Goal: Task Accomplishment & Management: Use online tool/utility

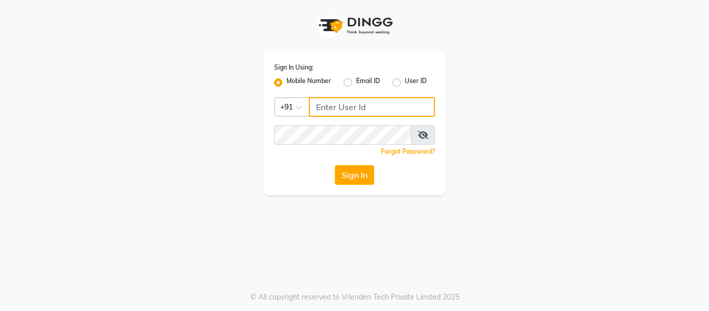
click at [326, 99] on input "Username" at bounding box center [372, 107] width 126 height 20
type input "9270310273"
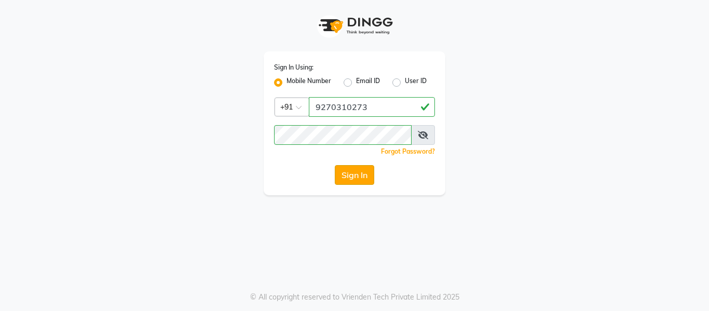
click at [347, 173] on button "Sign In" at bounding box center [354, 175] width 39 height 20
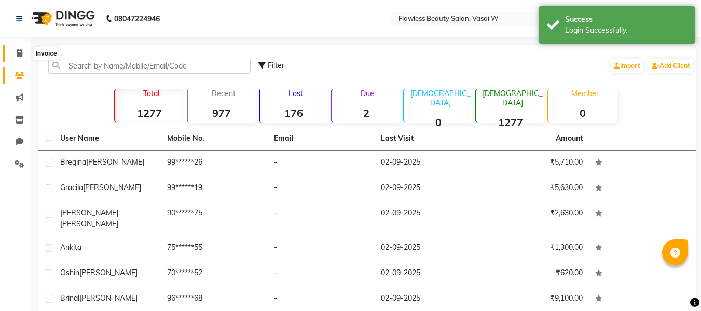
click at [21, 58] on span at bounding box center [19, 54] width 18 height 12
select select "service"
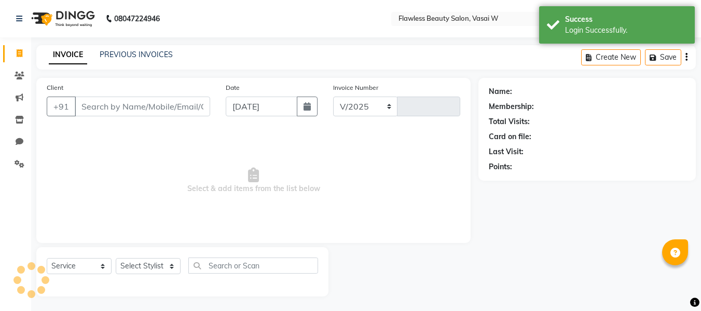
select select "8090"
type input "2554"
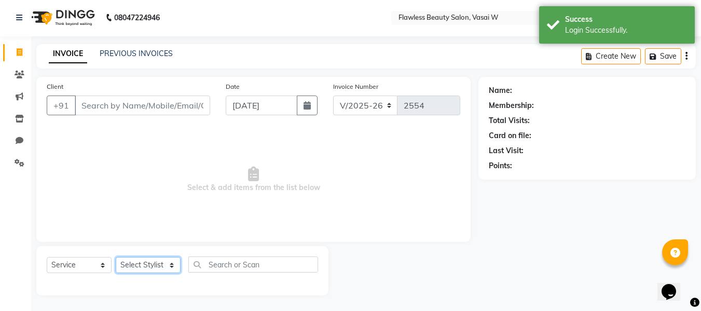
click at [154, 259] on select "Select Stylist [PERSON_NAME] [PERSON_NAME] [PERSON_NAME] maam Nisha Pari [PERSO…" at bounding box center [148, 265] width 65 height 16
select select "76410"
click at [116, 257] on select "Select Stylist [PERSON_NAME] [PERSON_NAME] [PERSON_NAME] maam Nisha Pari [PERSO…" at bounding box center [148, 265] width 65 height 16
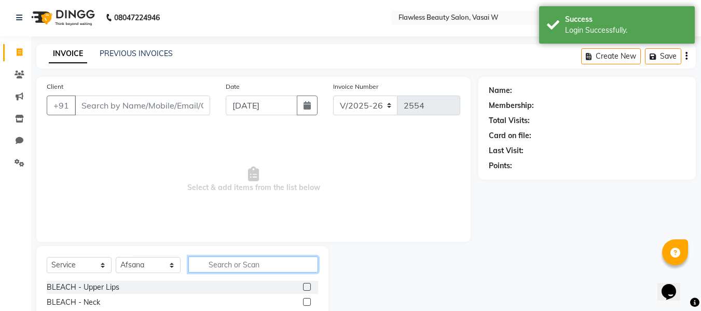
click at [253, 261] on input "text" at bounding box center [253, 264] width 130 height 16
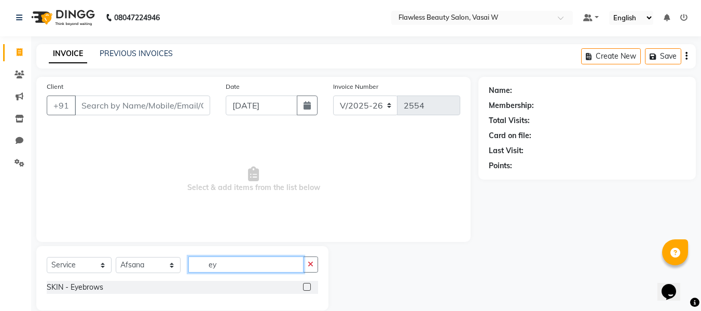
type input "ey"
click at [306, 285] on label at bounding box center [307, 287] width 8 height 8
click at [306, 285] on input "checkbox" at bounding box center [306, 287] width 7 height 7
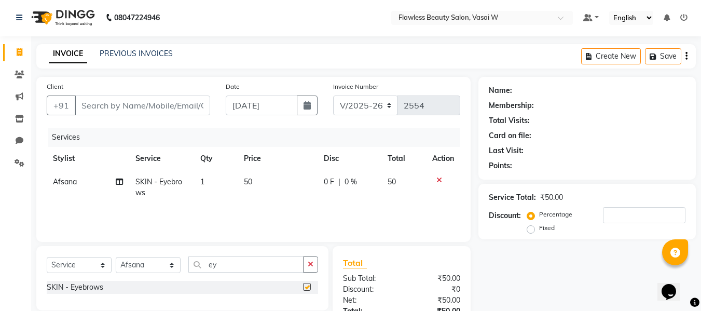
checkbox input "false"
click at [193, 106] on input "Client" at bounding box center [142, 105] width 135 height 20
type input "k"
type input "0"
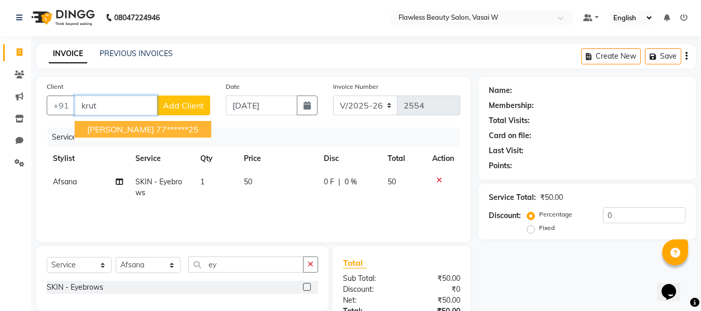
click at [183, 124] on ngb-highlight "77******25" at bounding box center [177, 129] width 43 height 10
type input "77******25"
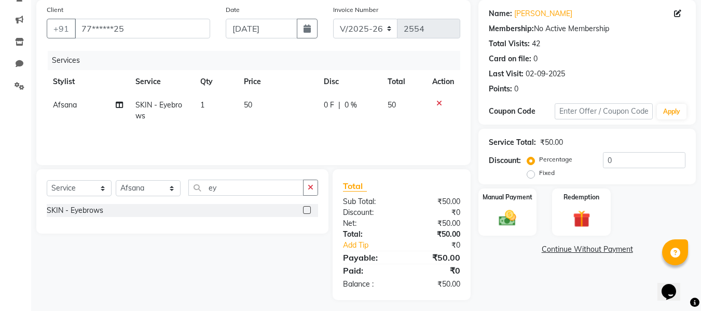
scroll to position [82, 0]
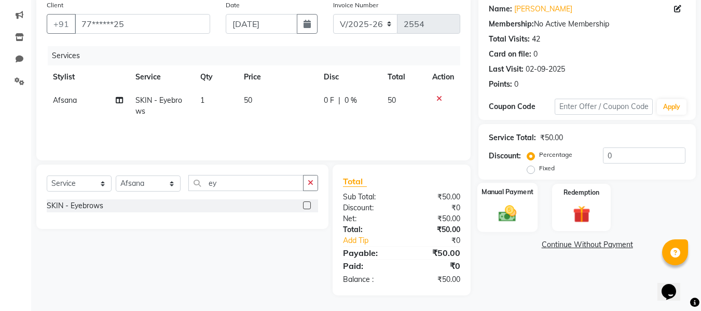
click at [533, 202] on div "Manual Payment" at bounding box center [507, 207] width 61 height 49
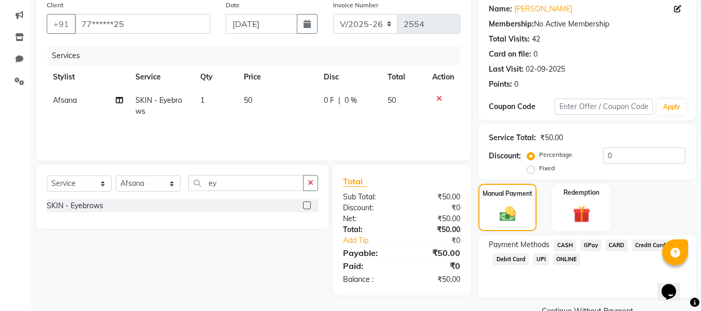
click at [564, 239] on span "CASH" at bounding box center [564, 245] width 22 height 12
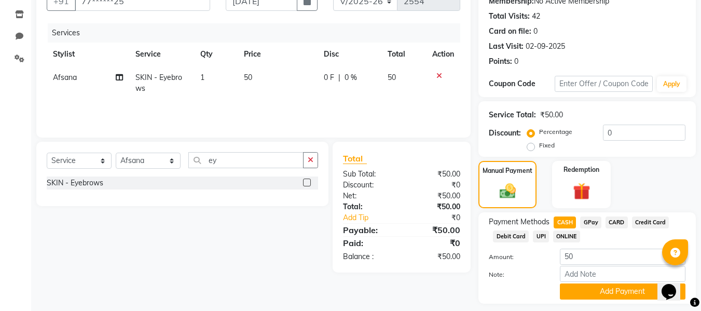
scroll to position [135, 0]
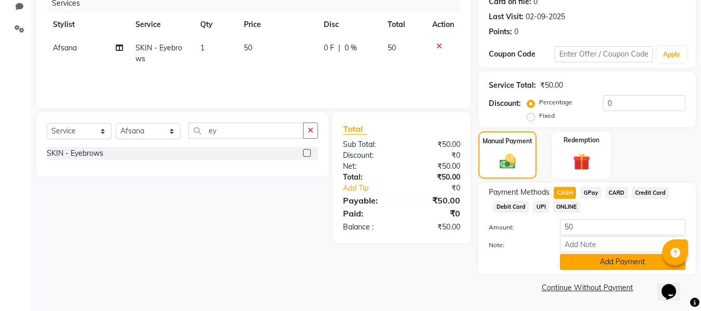
click at [567, 256] on button "Add Payment" at bounding box center [623, 262] width 126 height 16
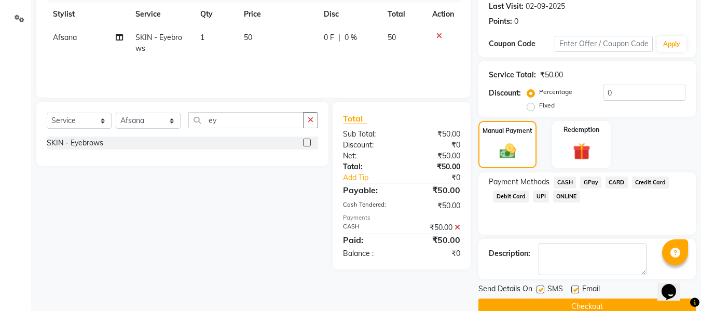
scroll to position [164, 0]
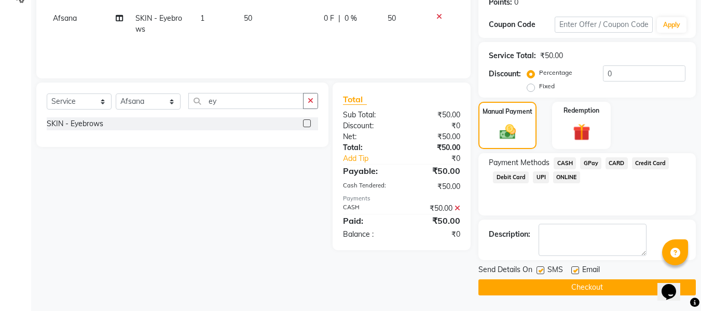
click at [574, 267] on label at bounding box center [575, 270] width 8 height 8
click at [574, 267] on input "checkbox" at bounding box center [574, 270] width 7 height 7
checkbox input "false"
click at [545, 268] on div "SMS" at bounding box center [553, 270] width 35 height 13
click at [544, 272] on label at bounding box center [540, 270] width 8 height 8
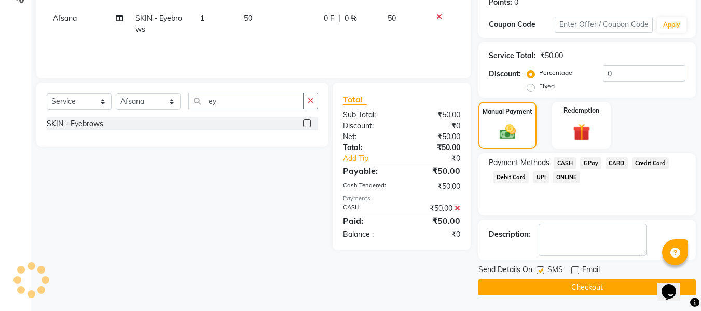
click at [543, 272] on input "checkbox" at bounding box center [539, 270] width 7 height 7
checkbox input "false"
click at [530, 287] on button "Checkout" at bounding box center [586, 287] width 217 height 16
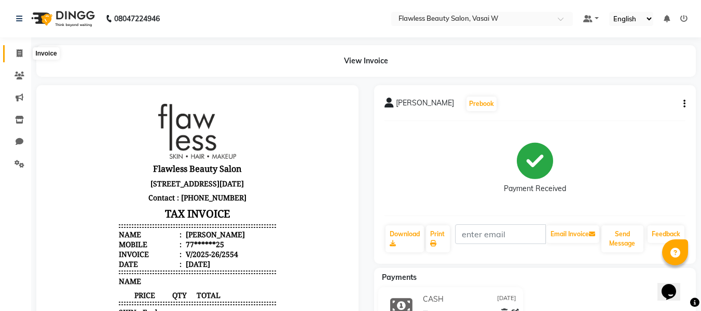
click at [19, 58] on span at bounding box center [19, 54] width 18 height 12
select select "service"
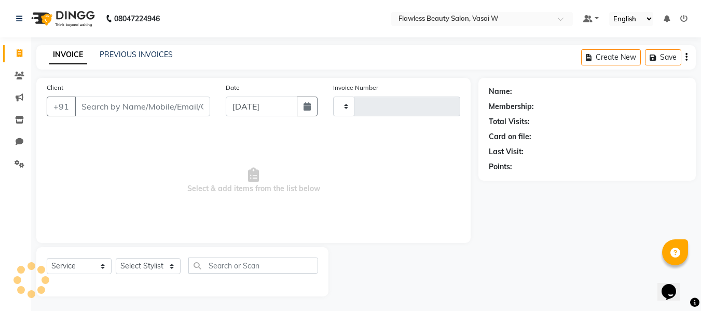
scroll to position [1, 0]
type input "2555"
select select "8090"
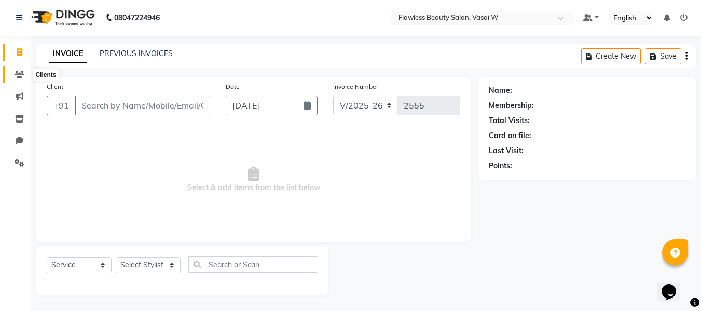
click at [19, 72] on icon at bounding box center [20, 75] width 10 height 8
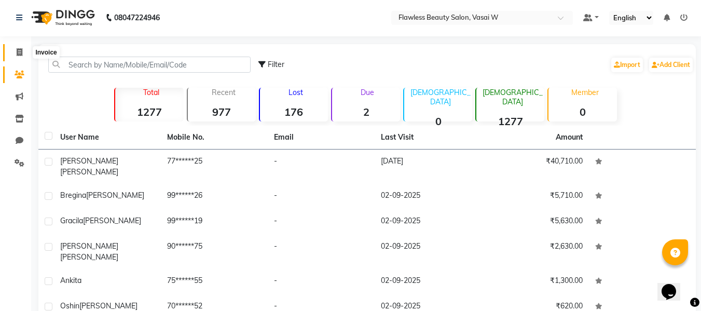
click at [27, 55] on span at bounding box center [19, 53] width 18 height 12
select select "8090"
select select "service"
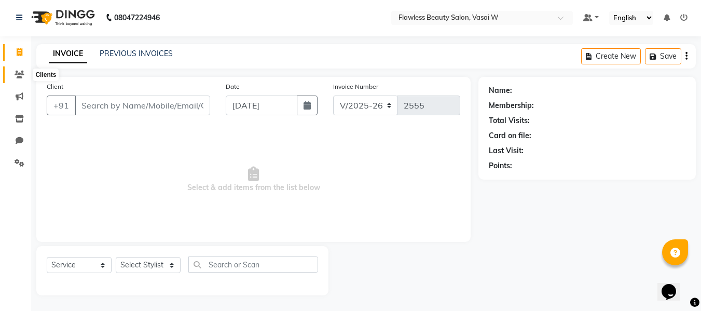
click at [26, 76] on span at bounding box center [19, 75] width 18 height 12
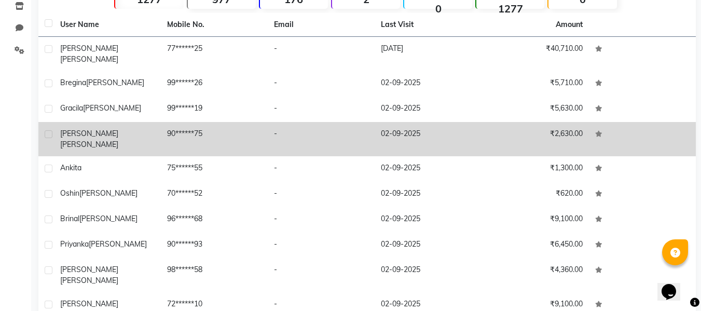
scroll to position [139, 0]
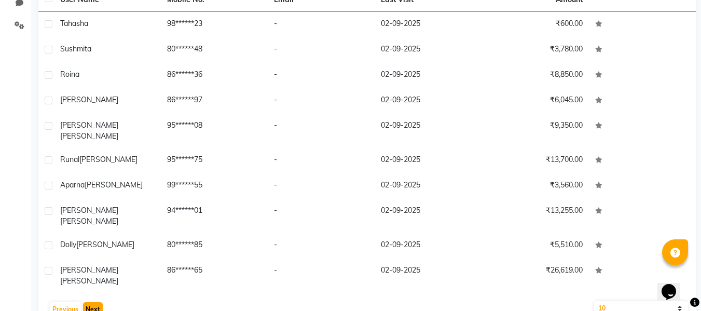
click at [89, 302] on button "Next" at bounding box center [93, 309] width 20 height 15
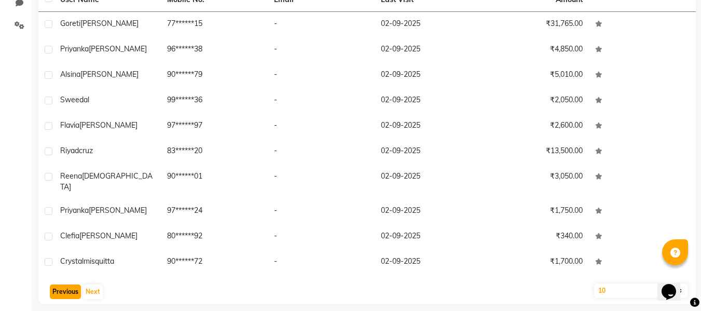
click at [73, 284] on button "Previous" at bounding box center [65, 291] width 31 height 15
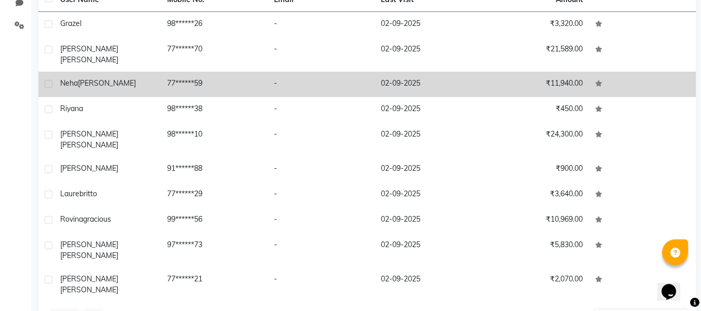
click at [210, 78] on td "77******59" at bounding box center [214, 84] width 107 height 25
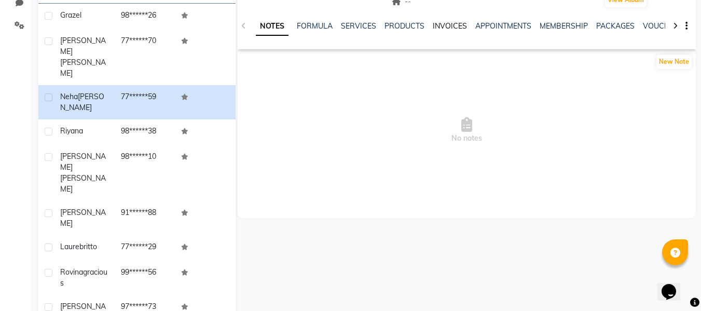
click at [445, 23] on link "INVOICES" at bounding box center [450, 25] width 34 height 9
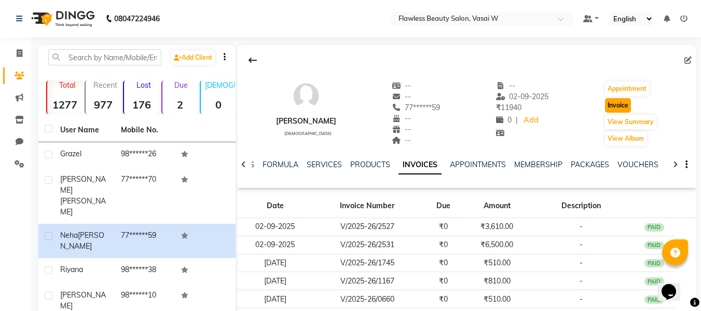
click at [612, 105] on button "Invoice" at bounding box center [618, 105] width 26 height 15
select select "8090"
select select "service"
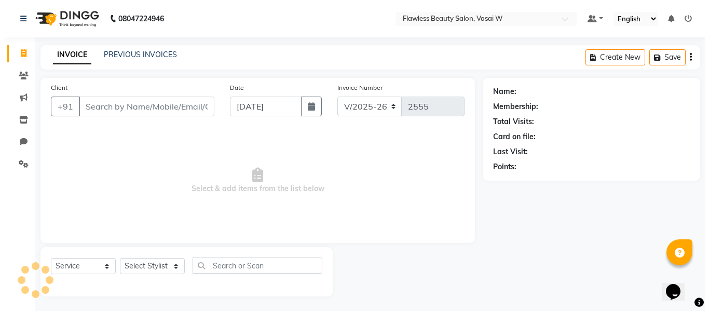
scroll to position [1, 0]
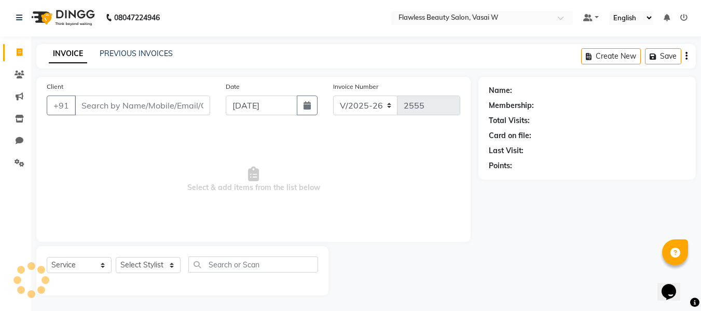
type input "77******59"
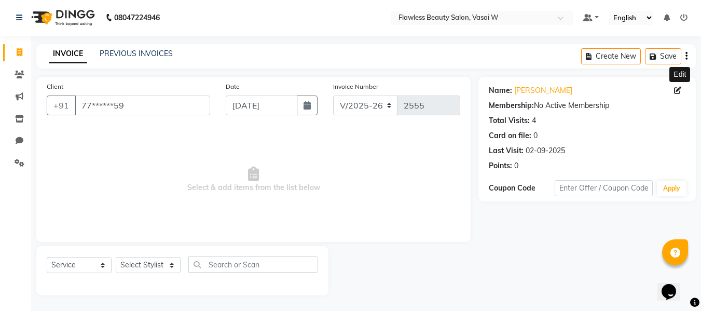
click at [675, 89] on icon at bounding box center [677, 90] width 7 height 7
select select "[DEMOGRAPHIC_DATA]"
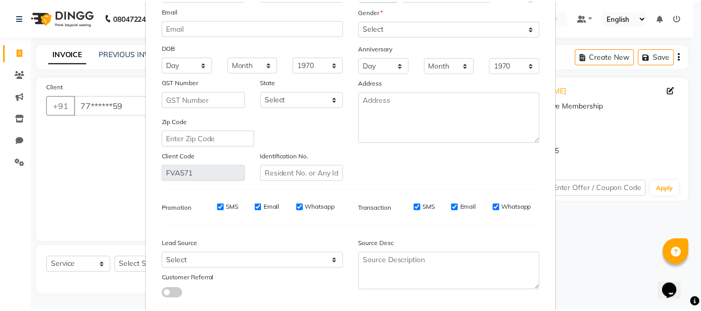
scroll to position [149, 0]
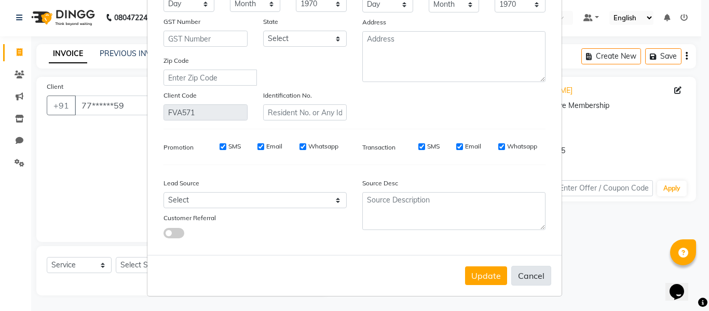
click at [528, 275] on button "Cancel" at bounding box center [531, 276] width 40 height 20
select select
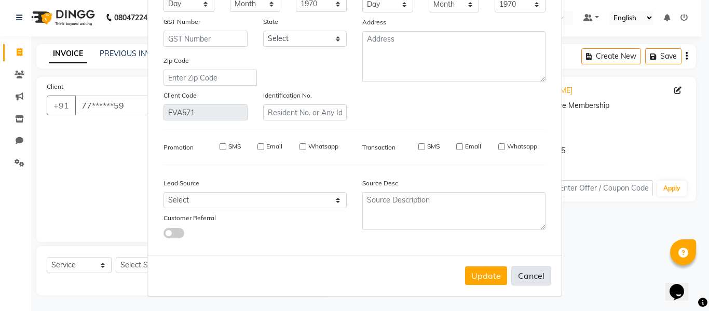
select select
checkbox input "false"
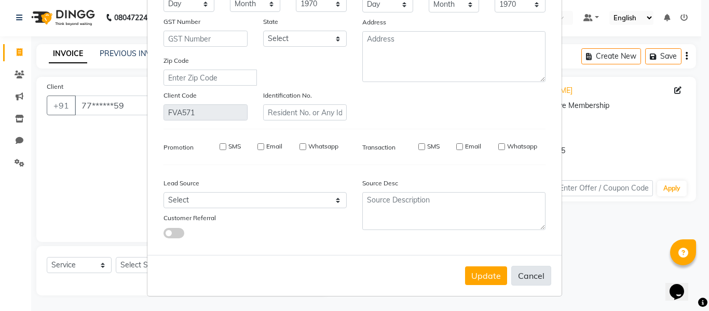
checkbox input "false"
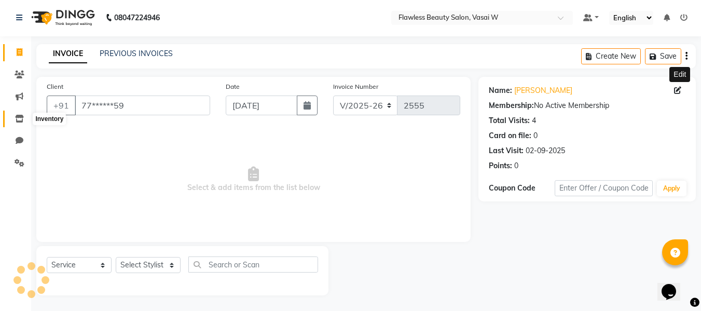
click at [20, 118] on icon at bounding box center [19, 119] width 9 height 8
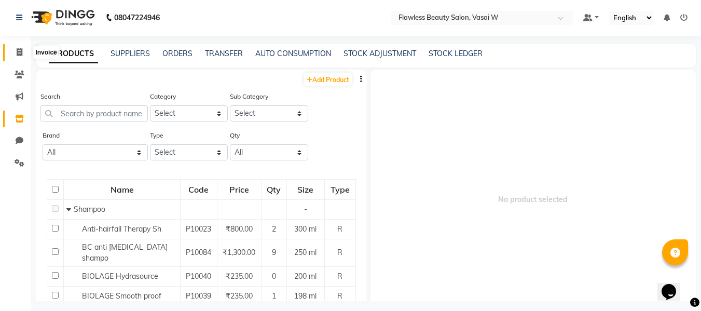
click at [22, 57] on span at bounding box center [19, 53] width 18 height 12
select select "8090"
select select "service"
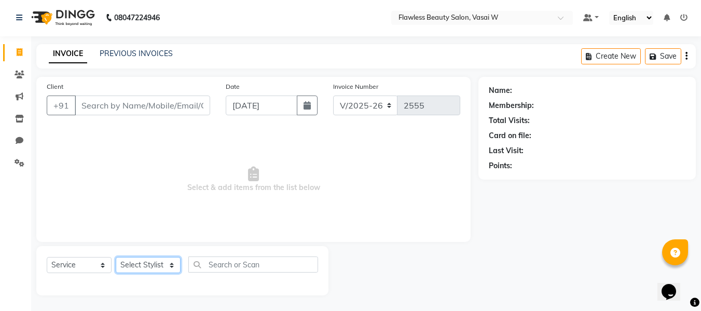
click at [153, 265] on select "Select Stylist [PERSON_NAME] [PERSON_NAME] [PERSON_NAME] maam Nisha Pari [PERSO…" at bounding box center [148, 265] width 65 height 16
select select "76405"
click at [116, 257] on select "Select Stylist [PERSON_NAME] [PERSON_NAME] [PERSON_NAME] maam Nisha Pari [PERSO…" at bounding box center [148, 265] width 65 height 16
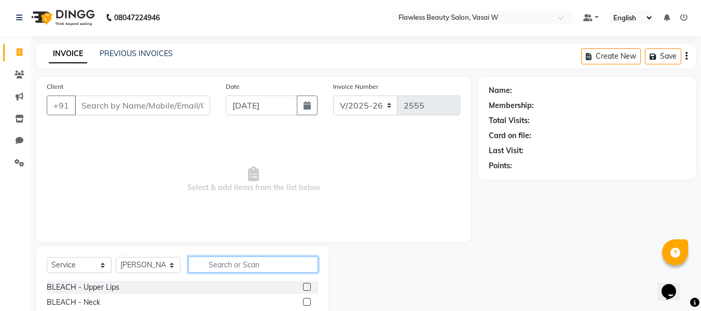
click at [225, 260] on input "text" at bounding box center [253, 264] width 130 height 16
type input "sare"
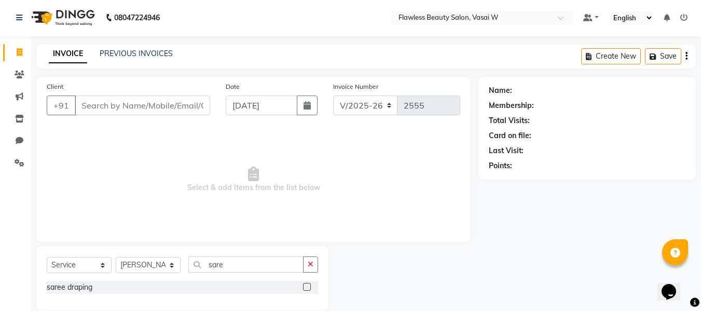
click at [309, 287] on label at bounding box center [307, 287] width 8 height 8
click at [309, 287] on input "checkbox" at bounding box center [306, 287] width 7 height 7
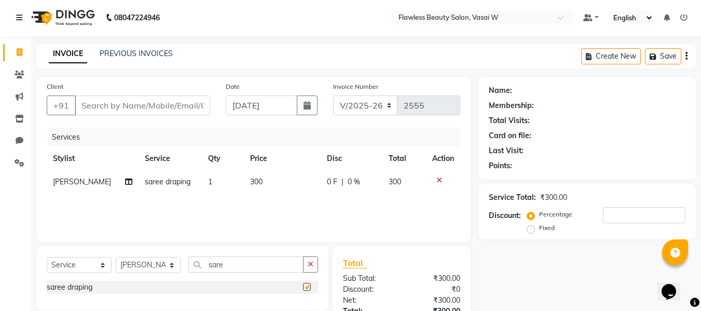
checkbox input "false"
click at [254, 187] on td "300" at bounding box center [282, 181] width 77 height 23
select select "76405"
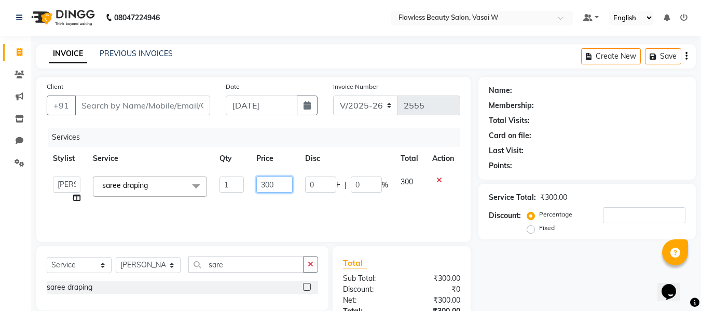
click at [284, 185] on input "300" at bounding box center [274, 184] width 36 height 16
type input "3"
type input "200"
click at [169, 265] on select "Select Stylist [PERSON_NAME] [PERSON_NAME] [PERSON_NAME] maam Nisha Pari [PERSO…" at bounding box center [148, 265] width 65 height 16
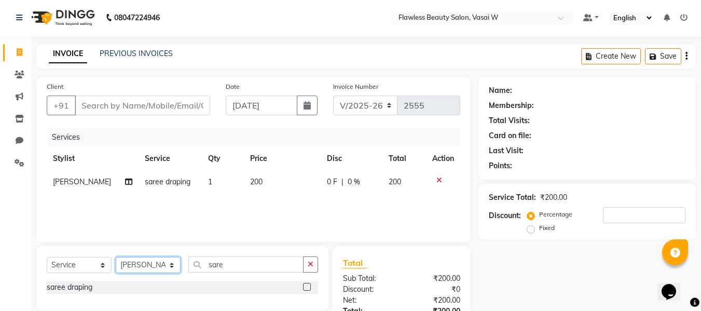
select select "76404"
click at [116, 257] on select "Select Stylist [PERSON_NAME] [PERSON_NAME] [PERSON_NAME] maam Nisha Pari [PERSO…" at bounding box center [148, 265] width 65 height 16
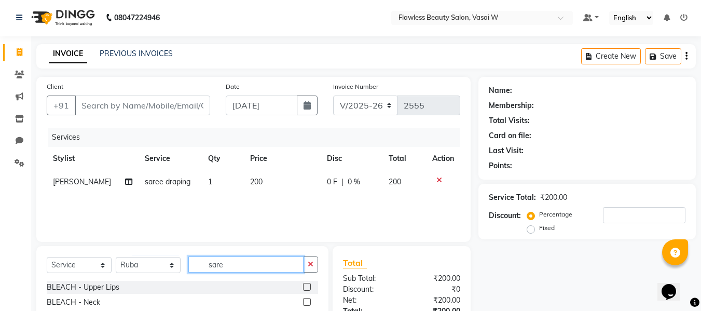
click at [252, 265] on input "sare" at bounding box center [245, 264] width 115 height 16
type input "s"
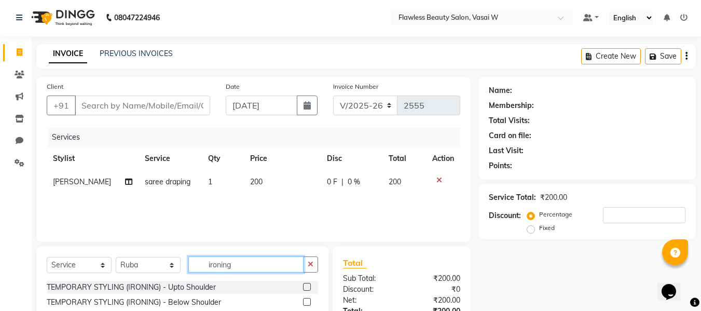
type input "ironing"
click at [308, 302] on label at bounding box center [307, 302] width 8 height 8
click at [308, 302] on input "checkbox" at bounding box center [306, 302] width 7 height 7
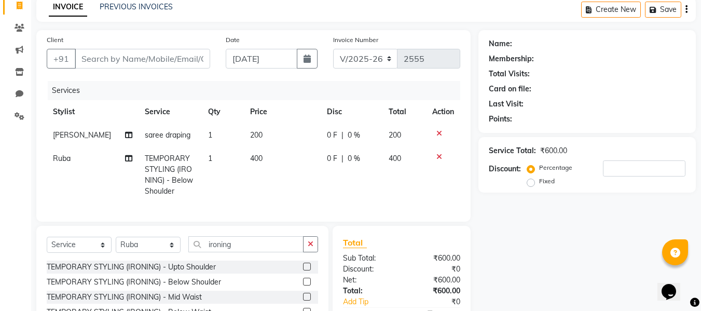
scroll to position [51, 0]
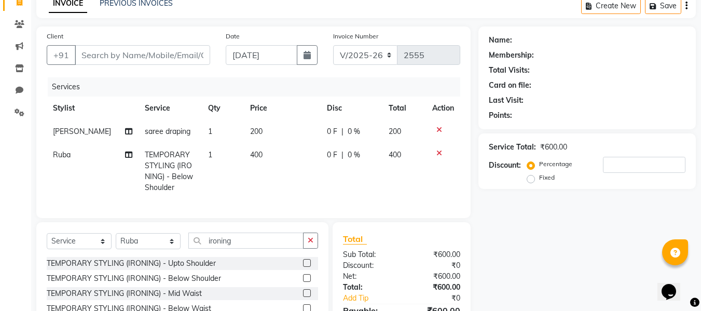
click at [305, 282] on label at bounding box center [307, 278] width 8 height 8
click at [305, 282] on input "checkbox" at bounding box center [306, 278] width 7 height 7
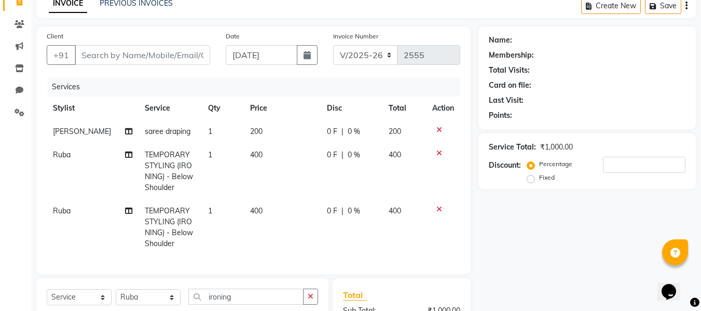
checkbox input "false"
click at [247, 165] on td "400" at bounding box center [282, 171] width 77 height 56
select select "76404"
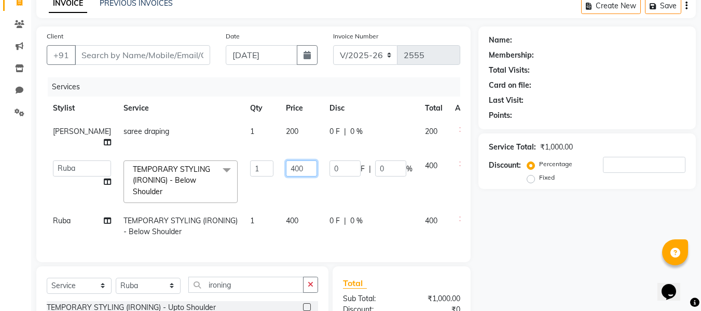
click at [286, 164] on input "400" at bounding box center [301, 168] width 31 height 16
type input "4"
type input "150"
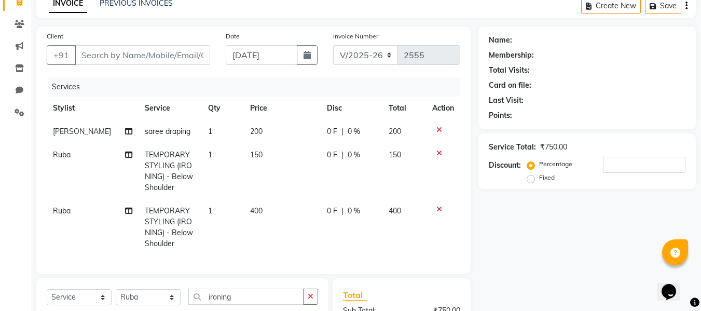
click at [268, 212] on td "400" at bounding box center [282, 227] width 77 height 56
select select "76404"
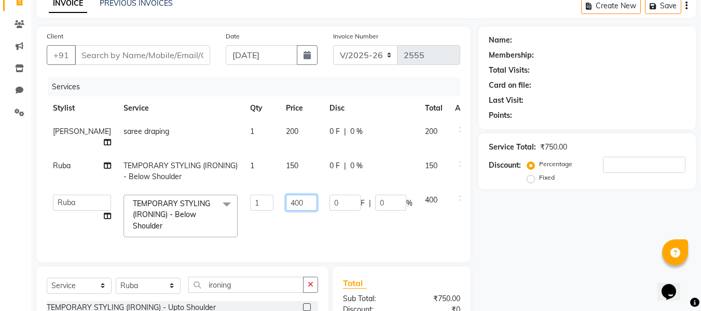
click at [286, 203] on input "400" at bounding box center [301, 203] width 31 height 16
type input "4"
type input "150"
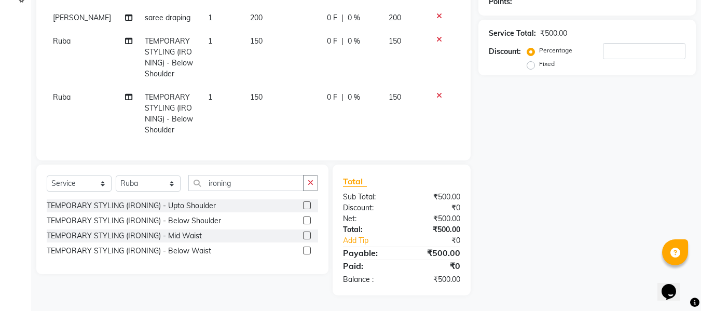
scroll to position [173, 0]
click at [379, 237] on link "Add Tip" at bounding box center [373, 240] width 77 height 11
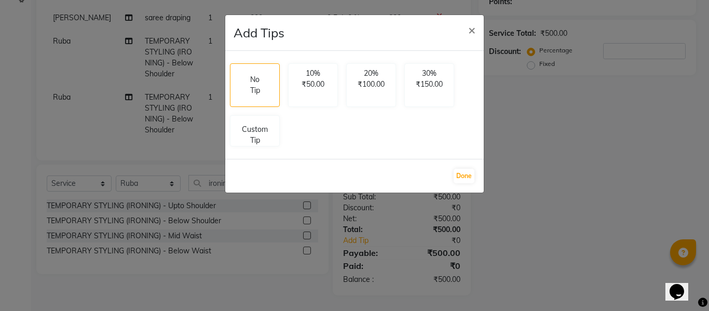
click at [581, 124] on ngb-modal-window "Add Tips × No Tip 10% ₹50.00 20% ₹100.00 30% ₹150.00 Custom Tip Done" at bounding box center [354, 155] width 709 height 311
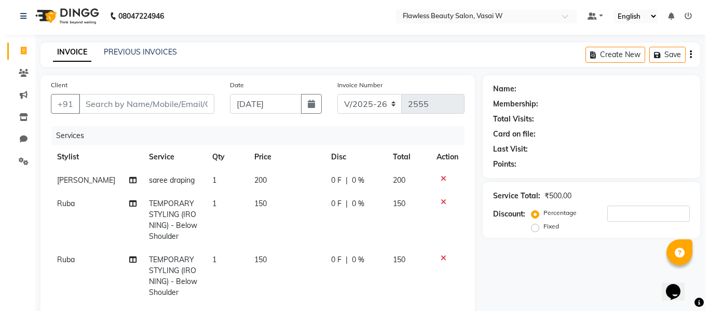
scroll to position [0, 0]
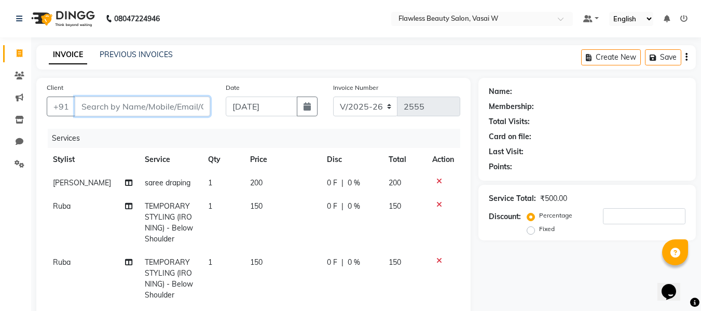
click at [136, 102] on input "Client" at bounding box center [142, 106] width 135 height 20
type input "9"
type input "0"
type input "9823984401"
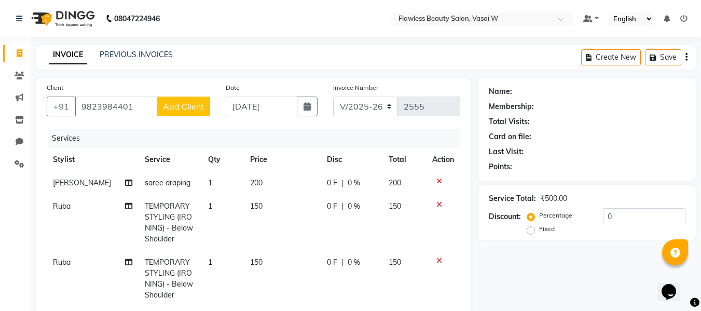
click at [186, 111] on span "Add Client" at bounding box center [183, 106] width 41 height 10
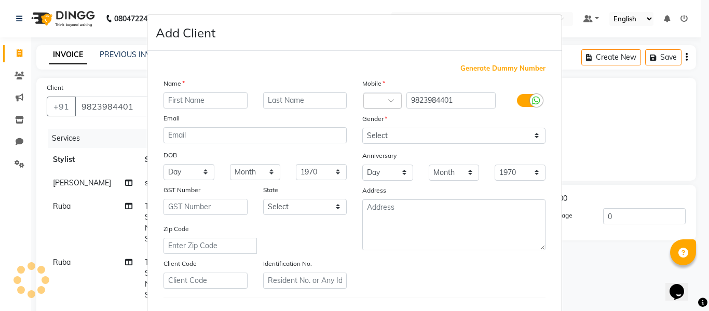
click at [185, 93] on input "text" at bounding box center [205, 100] width 84 height 16
click at [277, 101] on input "text" at bounding box center [305, 100] width 84 height 16
click at [213, 99] on input "achara" at bounding box center [205, 100] width 84 height 16
type input "[PERSON_NAME]"
click at [273, 105] on input "text" at bounding box center [305, 100] width 84 height 16
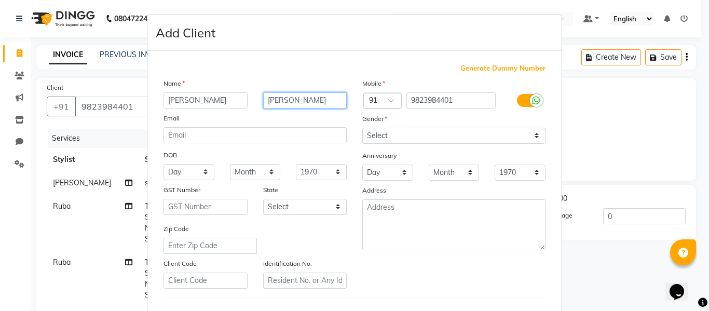
type input "[PERSON_NAME]"
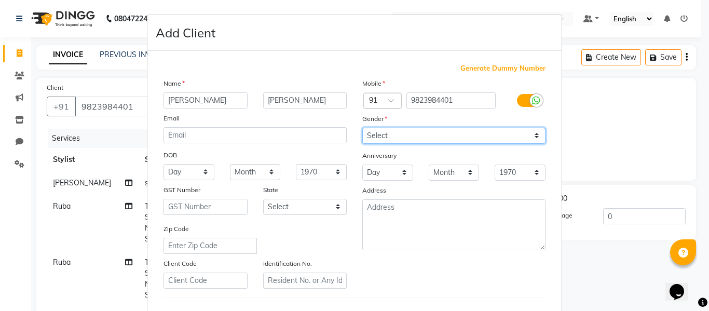
click at [376, 139] on select "Select [DEMOGRAPHIC_DATA] [DEMOGRAPHIC_DATA] Other Prefer Not To Say" at bounding box center [453, 136] width 183 height 16
select select "[DEMOGRAPHIC_DATA]"
click at [362, 128] on select "Select [DEMOGRAPHIC_DATA] [DEMOGRAPHIC_DATA] Other Prefer Not To Say" at bounding box center [453, 136] width 183 height 16
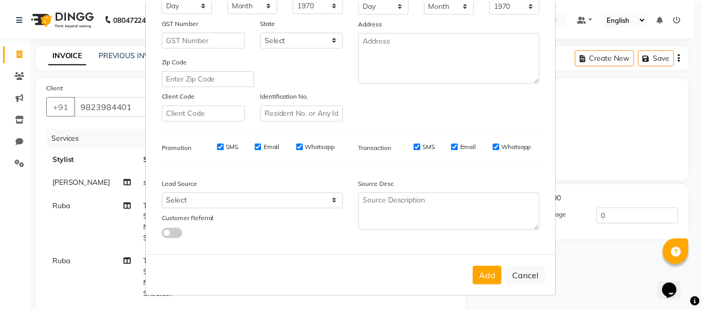
scroll to position [168, 0]
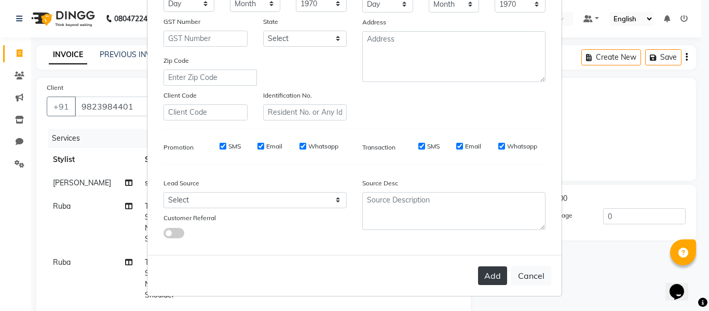
click at [483, 268] on button "Add" at bounding box center [492, 275] width 29 height 19
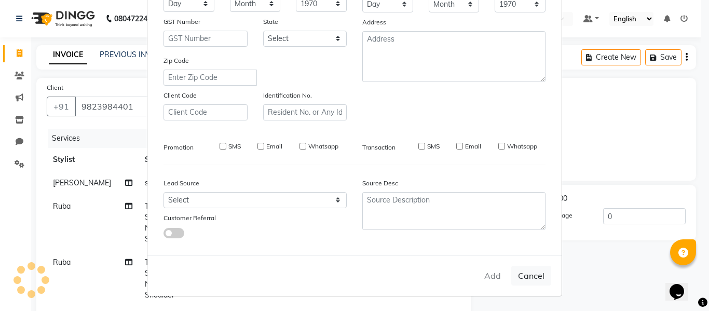
type input "98******01"
select select
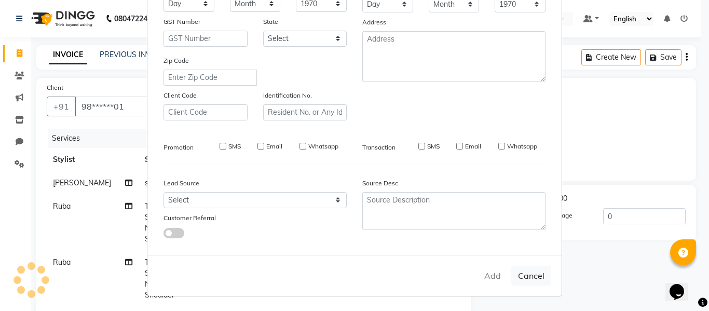
select select
checkbox input "false"
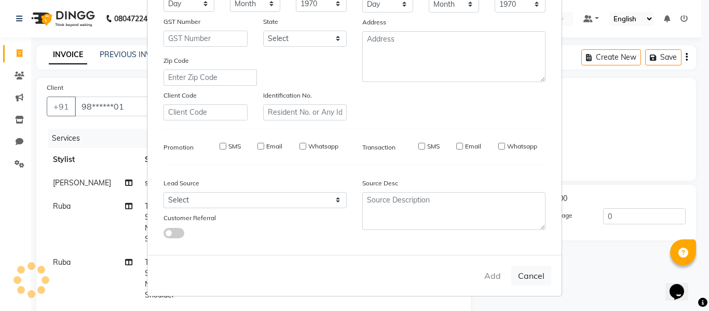
checkbox input "false"
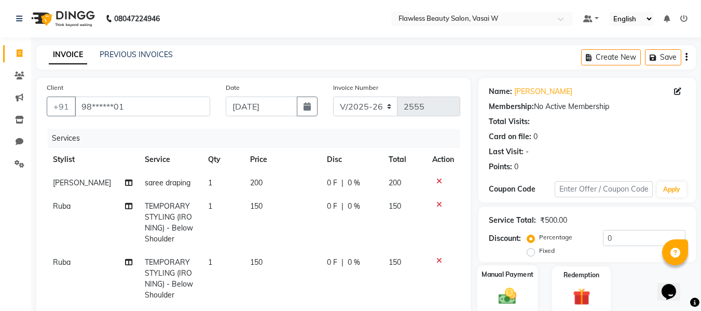
click at [494, 273] on label "Manual Payment" at bounding box center [507, 274] width 52 height 10
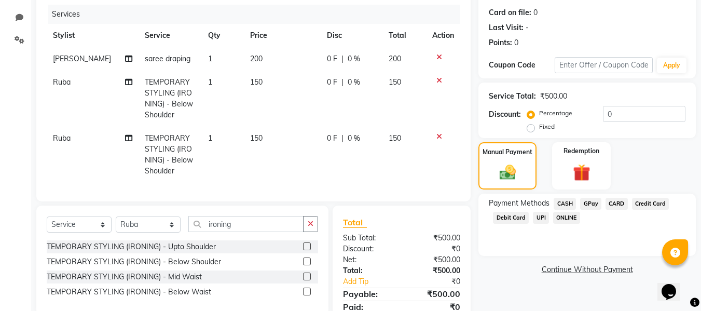
scroll to position [173, 0]
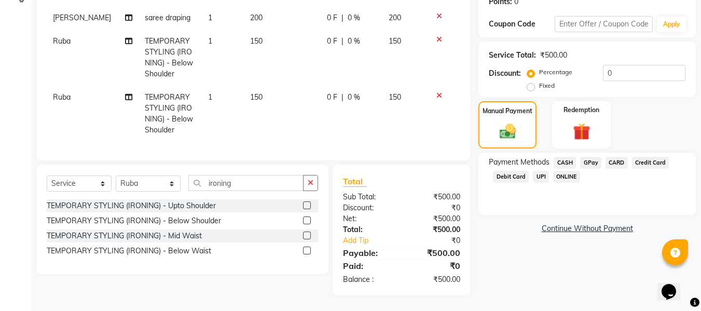
click at [416, 218] on div "₹500.00" at bounding box center [434, 218] width 66 height 11
click at [588, 157] on span "GPay" at bounding box center [590, 163] width 21 height 12
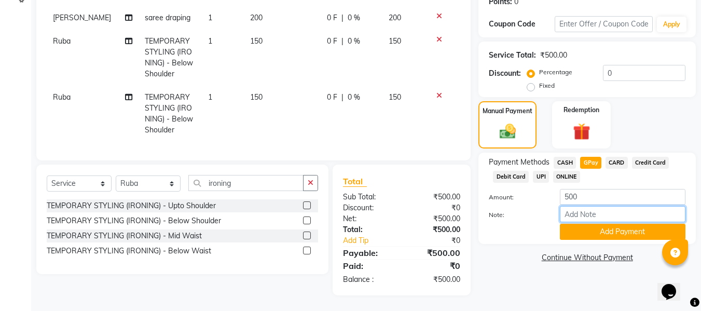
click at [584, 209] on input "Note:" at bounding box center [623, 214] width 126 height 16
type input "fless"
click at [585, 224] on button "Add Payment" at bounding box center [623, 232] width 126 height 16
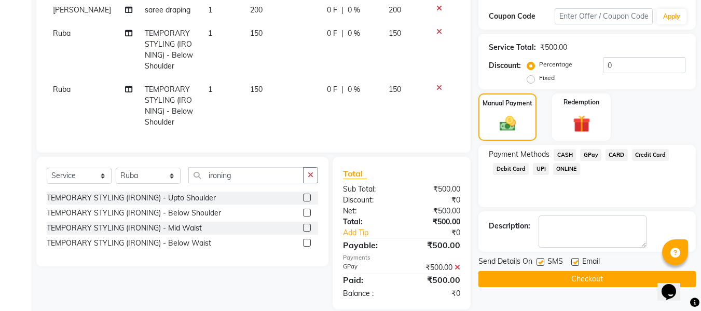
scroll to position [195, 0]
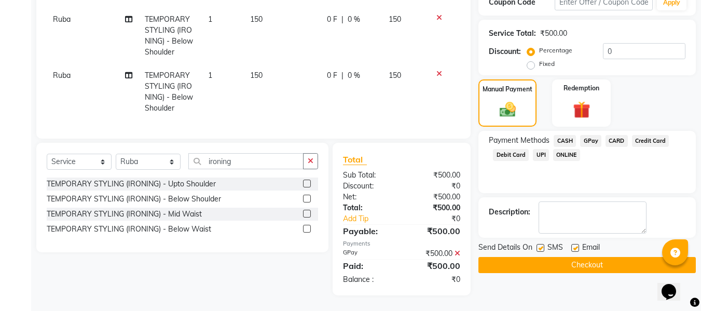
click at [574, 244] on label at bounding box center [575, 248] width 8 height 8
click at [574, 245] on input "checkbox" at bounding box center [574, 248] width 7 height 7
checkbox input "false"
click at [541, 244] on label at bounding box center [540, 248] width 8 height 8
click at [541, 245] on input "checkbox" at bounding box center [539, 248] width 7 height 7
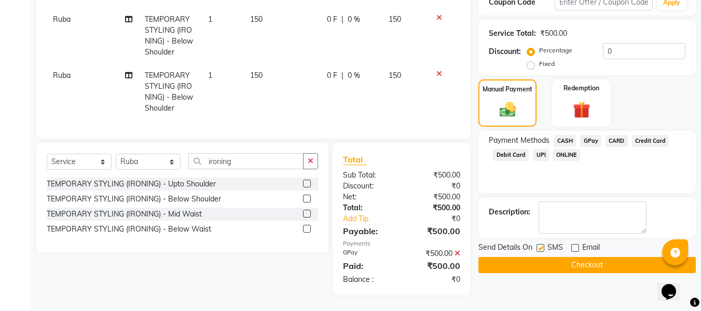
checkbox input "false"
click at [521, 257] on button "Checkout" at bounding box center [586, 265] width 217 height 16
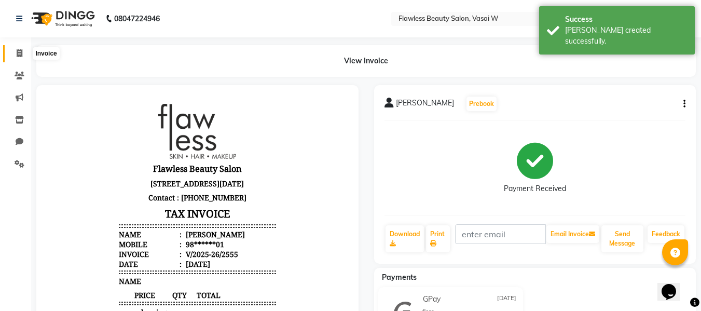
click at [23, 52] on span at bounding box center [19, 54] width 18 height 12
select select "8090"
select select "service"
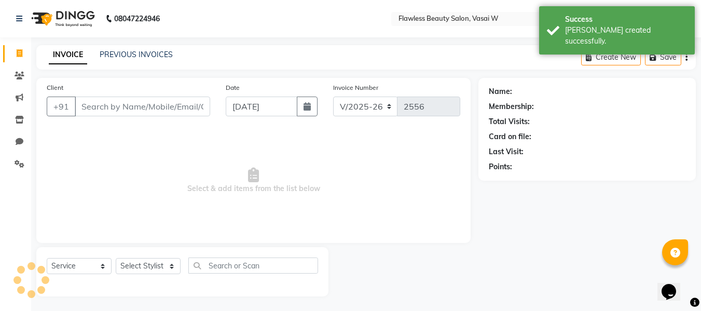
scroll to position [1, 0]
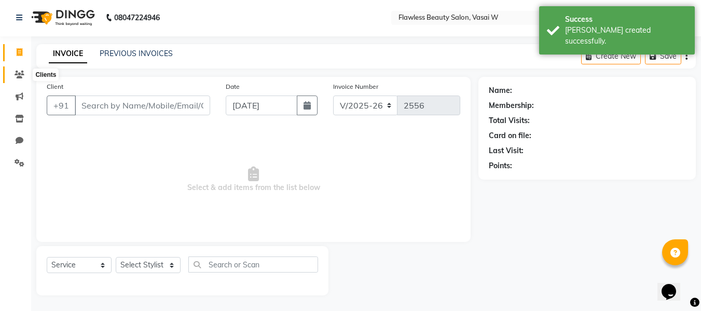
click at [23, 69] on span at bounding box center [19, 75] width 18 height 12
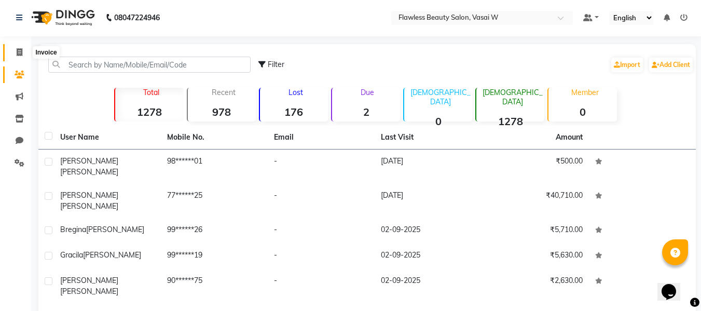
click at [19, 57] on span at bounding box center [19, 53] width 18 height 12
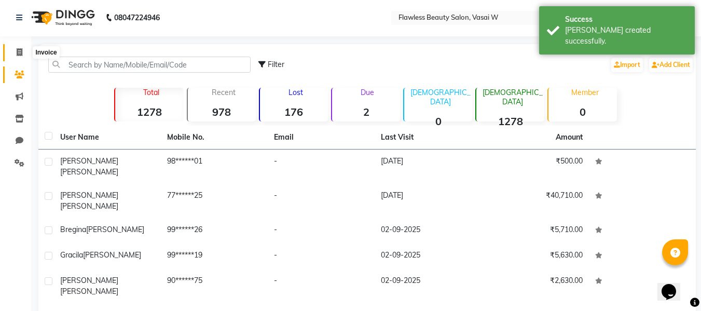
select select "service"
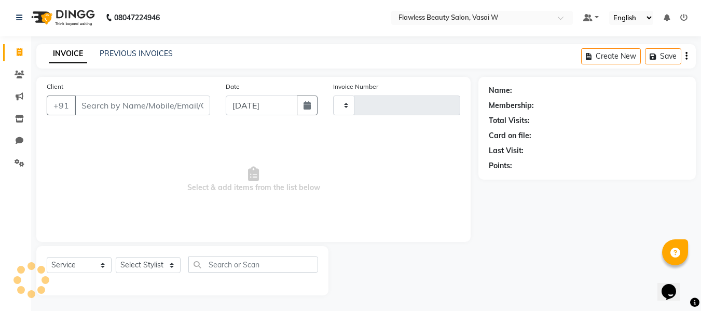
type input "2556"
select select "8090"
